Goal: Communication & Community: Ask a question

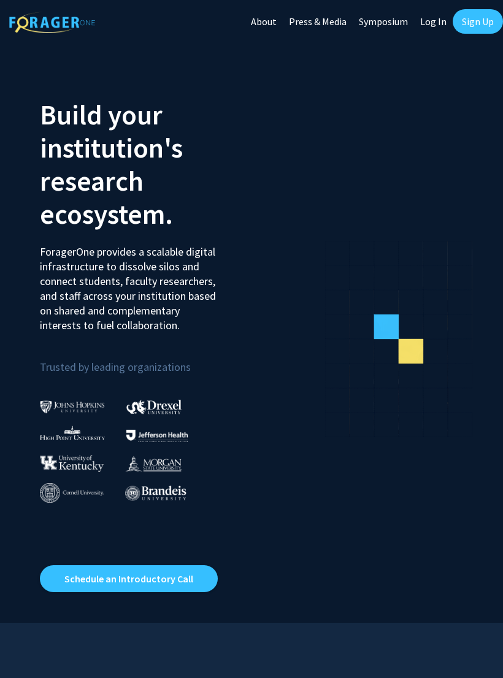
click at [435, 23] on link "Log In" at bounding box center [433, 21] width 39 height 43
select select
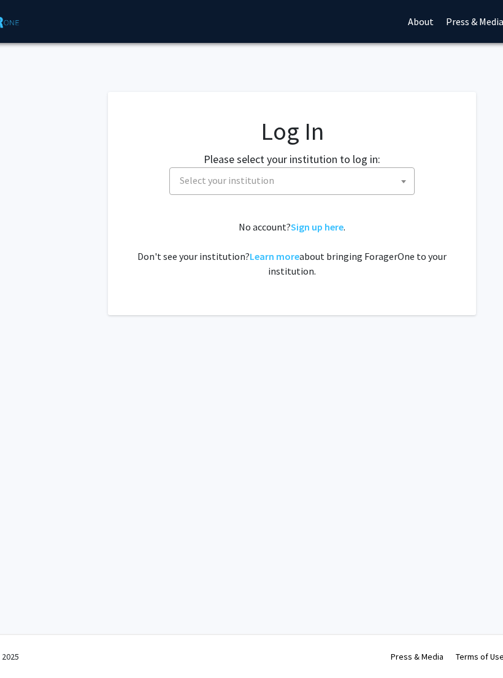
click at [371, 194] on span "Select your institution" at bounding box center [292, 181] width 245 height 28
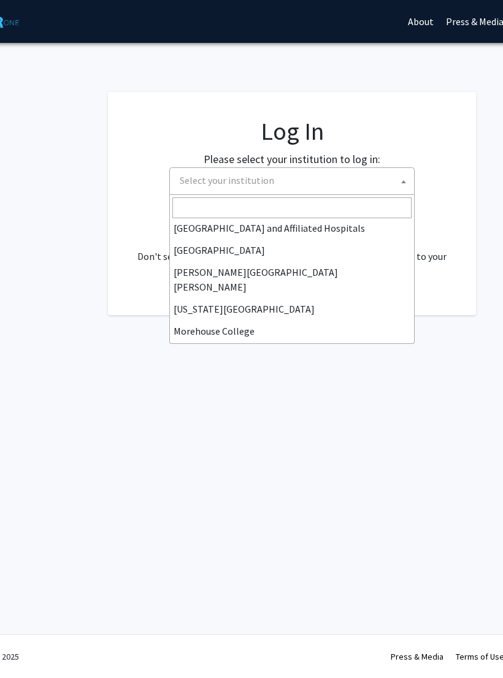
scroll to position [209, 0]
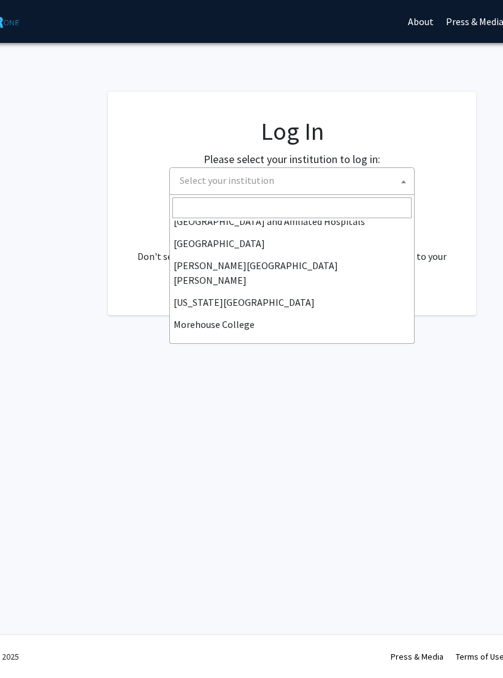
click at [338, 439] on div "Skip navigation About Press & Media Symposium Log In Sign Up Complete your prof…" at bounding box center [292, 339] width 736 height 678
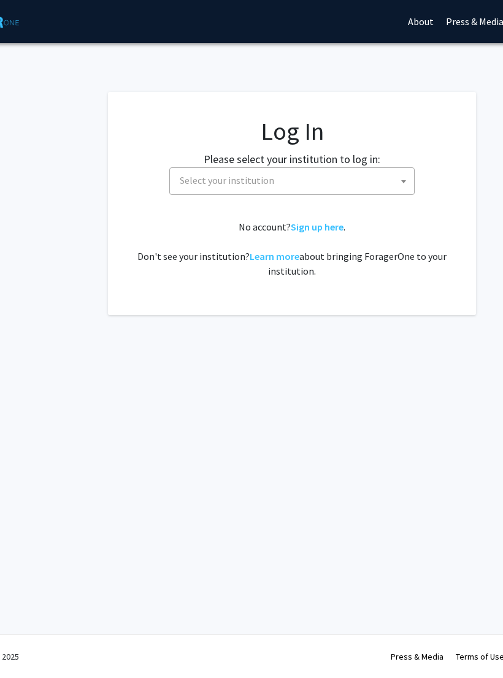
click at [380, 180] on span "Select your institution" at bounding box center [294, 180] width 239 height 25
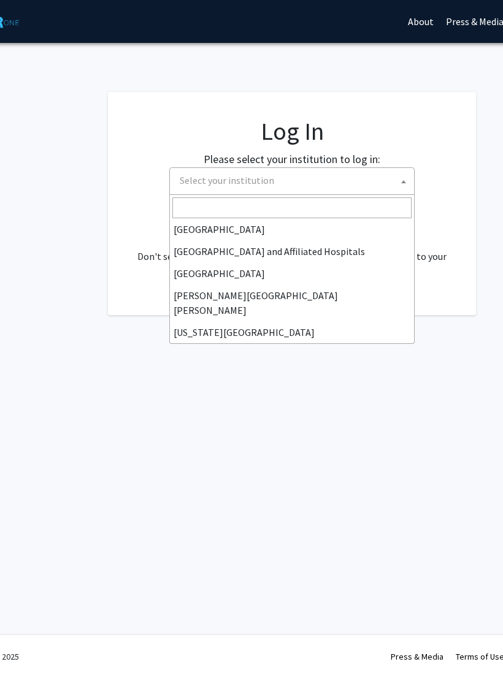
scroll to position [0, 0]
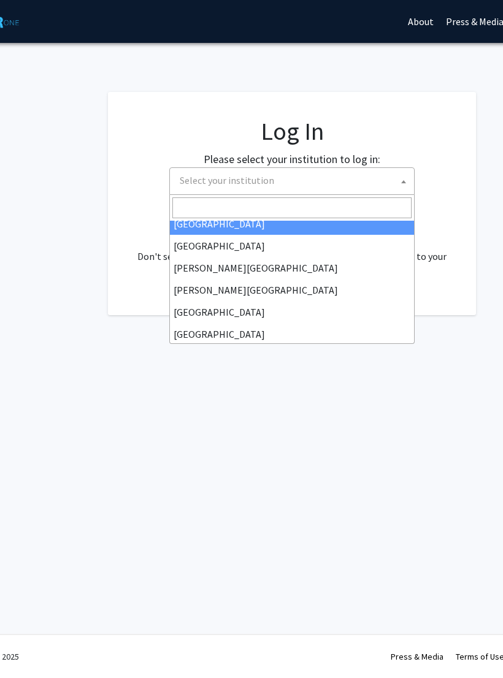
click at [185, 430] on div "Skip navigation About Press & Media Symposium Log In Sign Up Complete your prof…" at bounding box center [293, 339] width 736 height 678
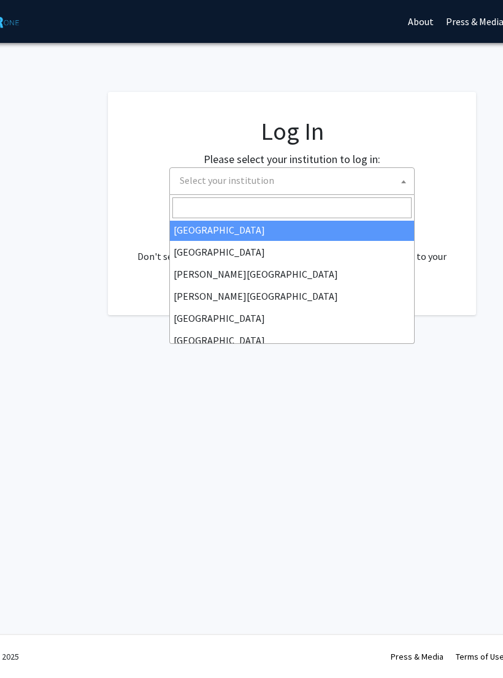
scroll to position [0, 76]
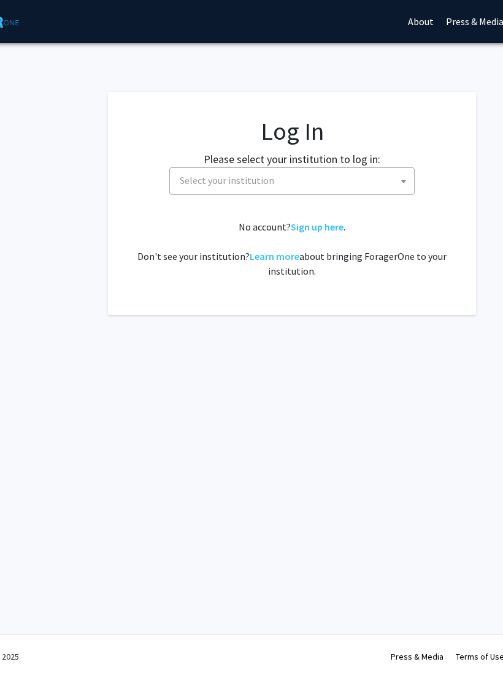
click at [387, 179] on span "Select your institution" at bounding box center [294, 180] width 239 height 25
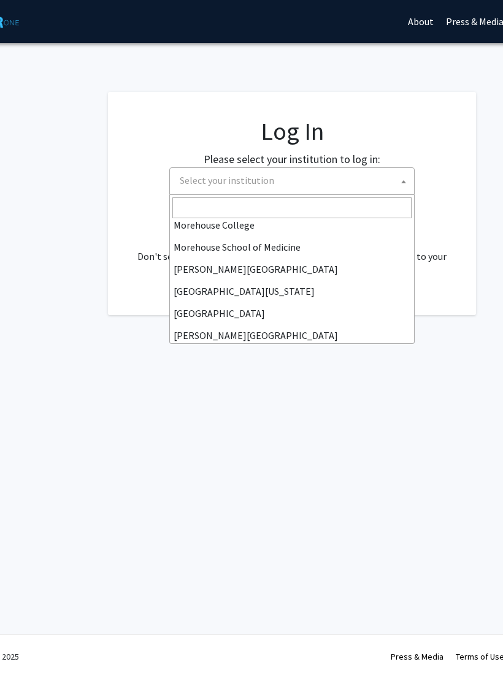
scroll to position [310, 0]
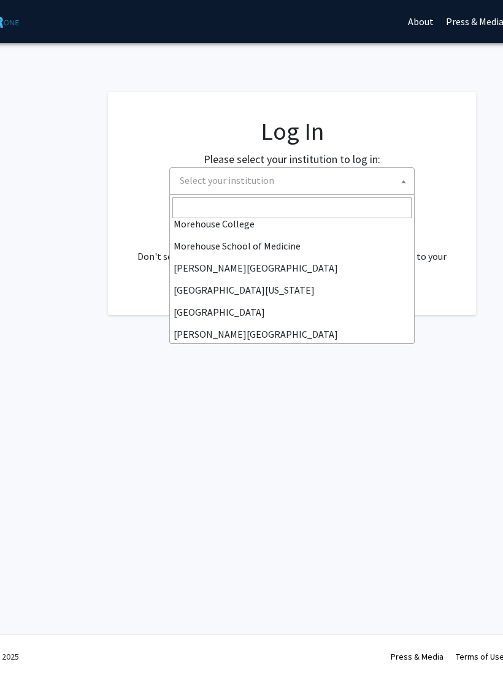
click at [343, 205] on input "Search" at bounding box center [291, 207] width 239 height 21
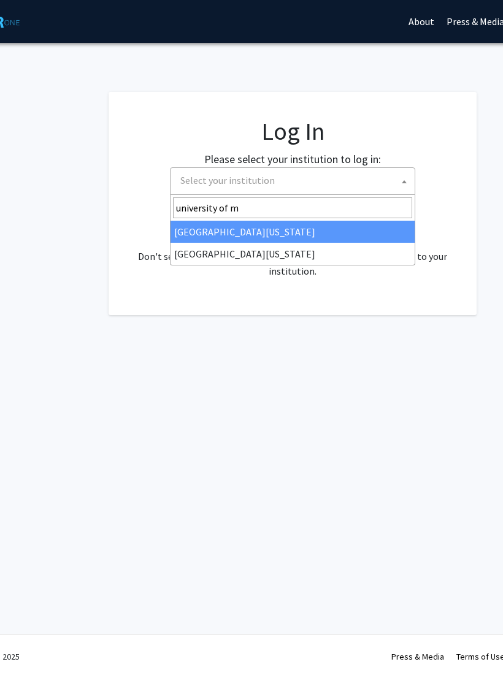
type input "university of mi"
select select "33"
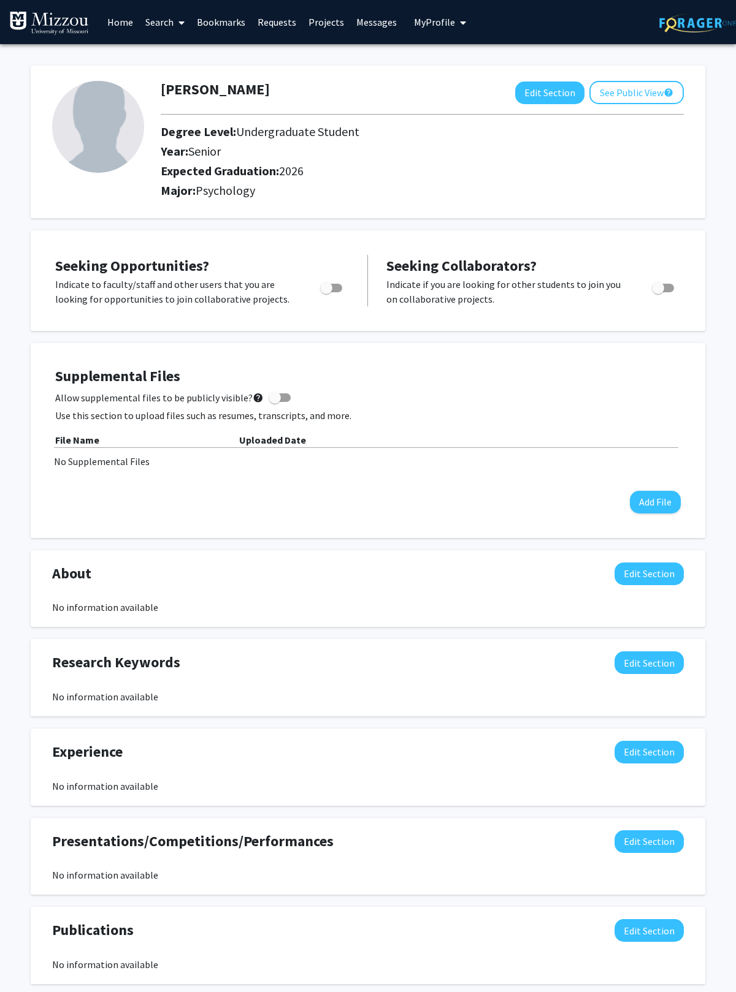
click at [169, 25] on link "Search" at bounding box center [164, 22] width 51 height 43
click at [278, 58] on link "Faculty/Staff" at bounding box center [252, 56] width 227 height 18
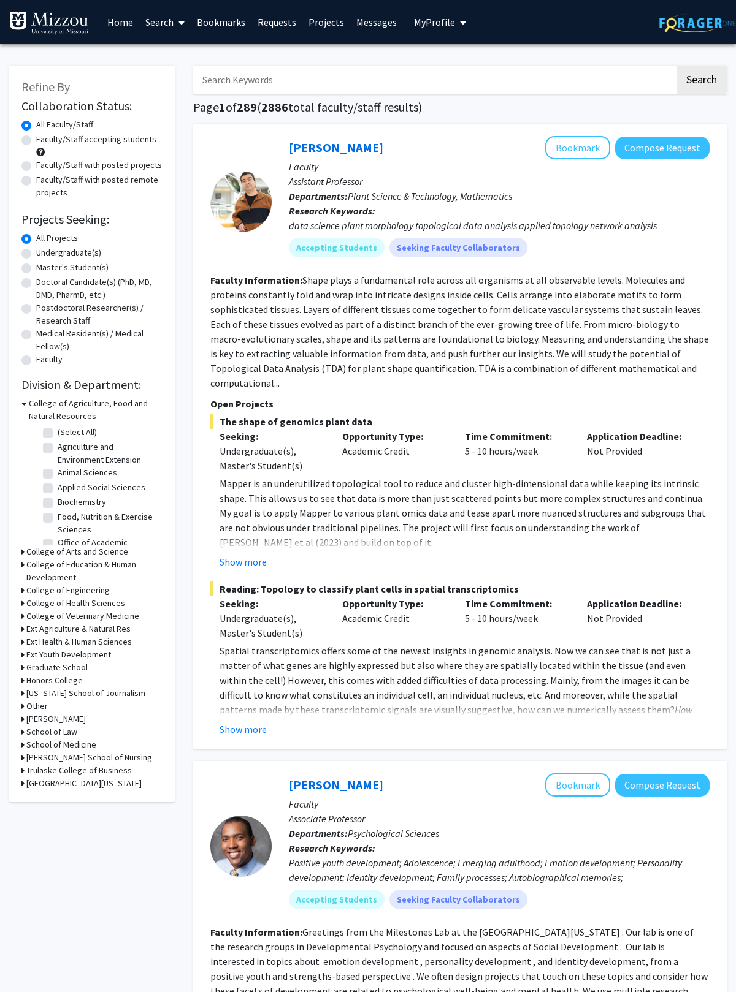
click at [393, 68] on input "Search Keywords" at bounding box center [433, 80] width 481 height 28
type input "[PERSON_NAME]"
click at [701, 79] on button "Search" at bounding box center [701, 80] width 50 height 28
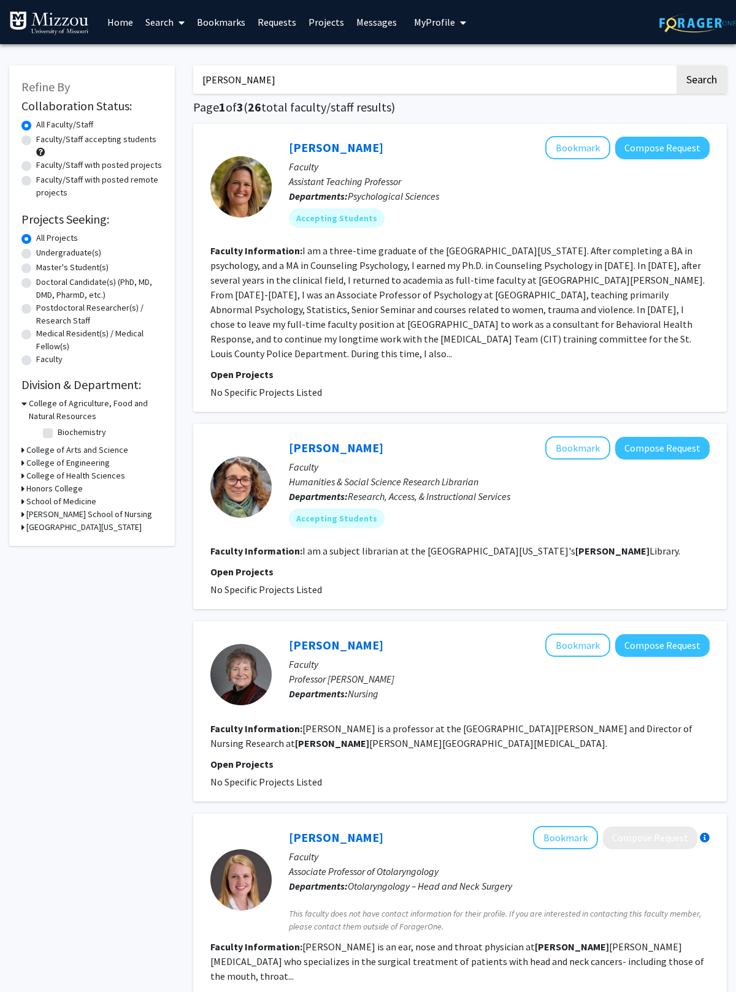
click at [673, 148] on button "Compose Request" at bounding box center [662, 148] width 94 height 23
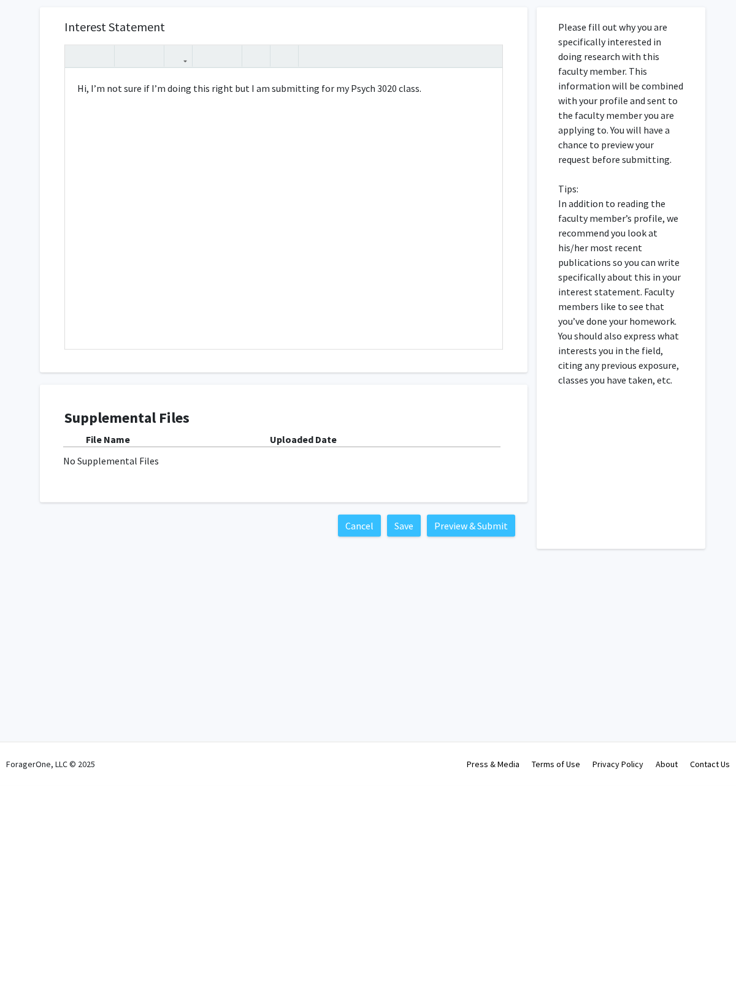
click at [482, 721] on button "Preview & Submit" at bounding box center [471, 732] width 88 height 22
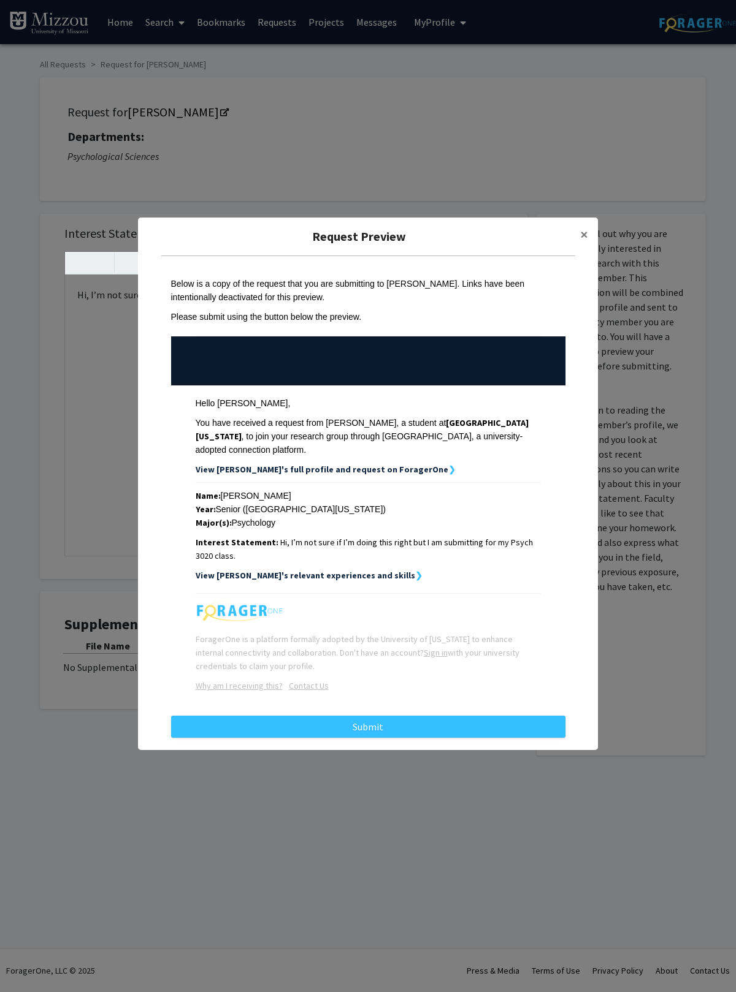
scroll to position [40, 0]
click at [584, 226] on span "×" at bounding box center [584, 234] width 8 height 19
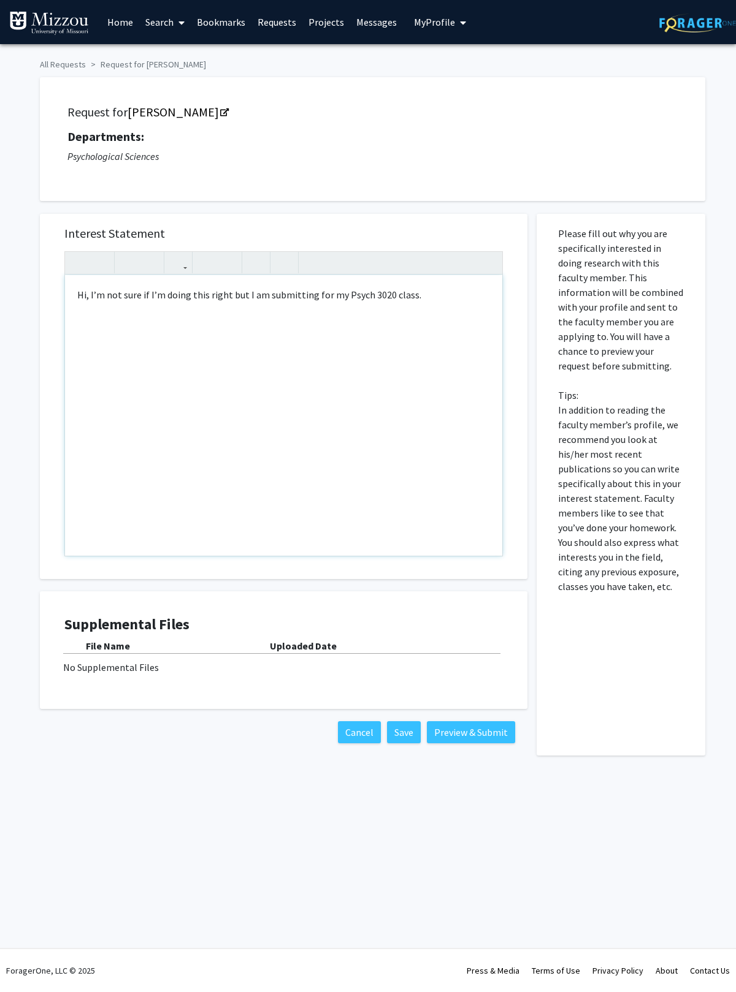
click at [447, 299] on div "Hi, I’m not sure if I’m doing this right but I am submitting for my Psych 3020 …" at bounding box center [283, 415] width 437 height 281
type textarea "Hi, I’m not sure if I’m doing this right but I am submitting for my Psych 3020 …"
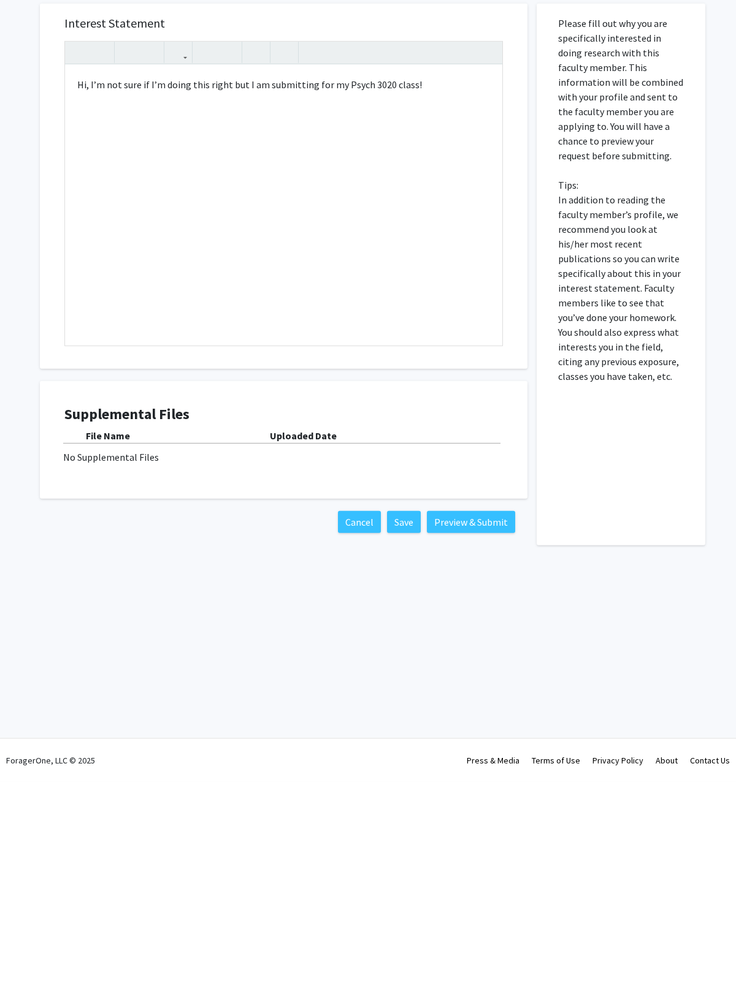
click at [480, 721] on button "Preview & Submit" at bounding box center [471, 732] width 88 height 22
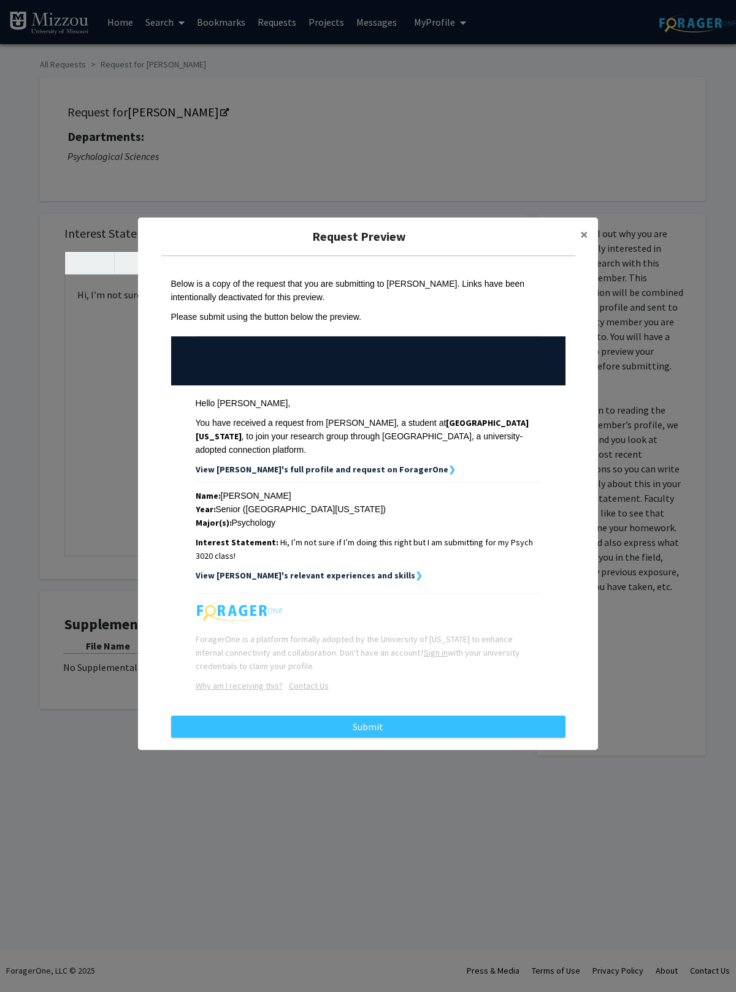
scroll to position [0, 0]
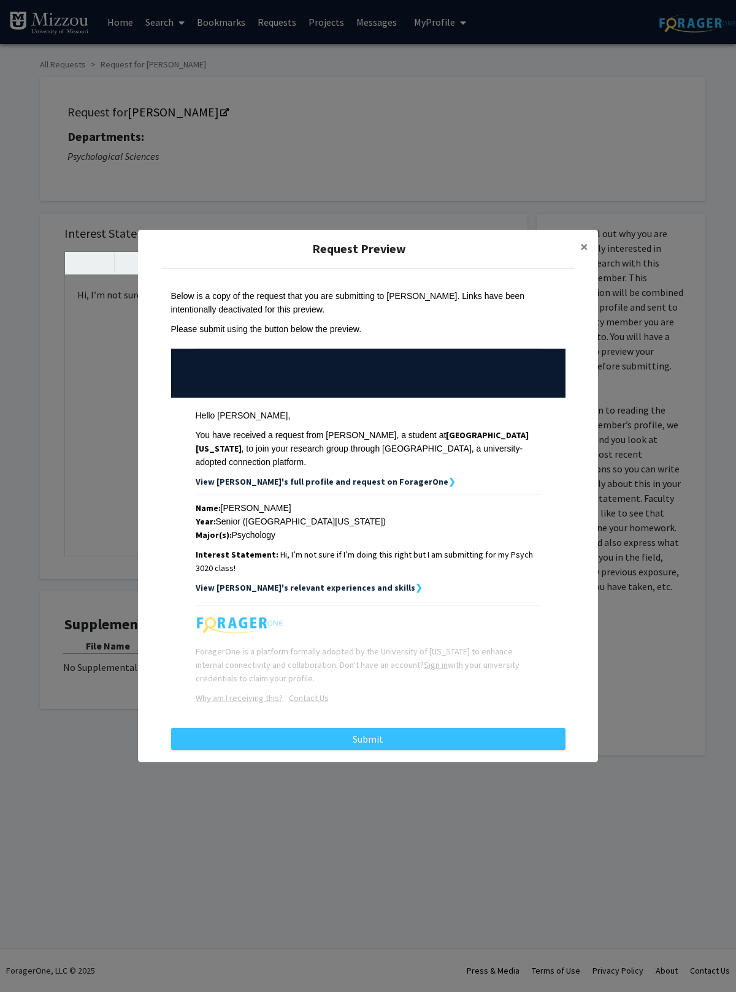
click at [464, 740] on button "Submit" at bounding box center [368, 739] width 394 height 22
